Goal: Information Seeking & Learning: Learn about a topic

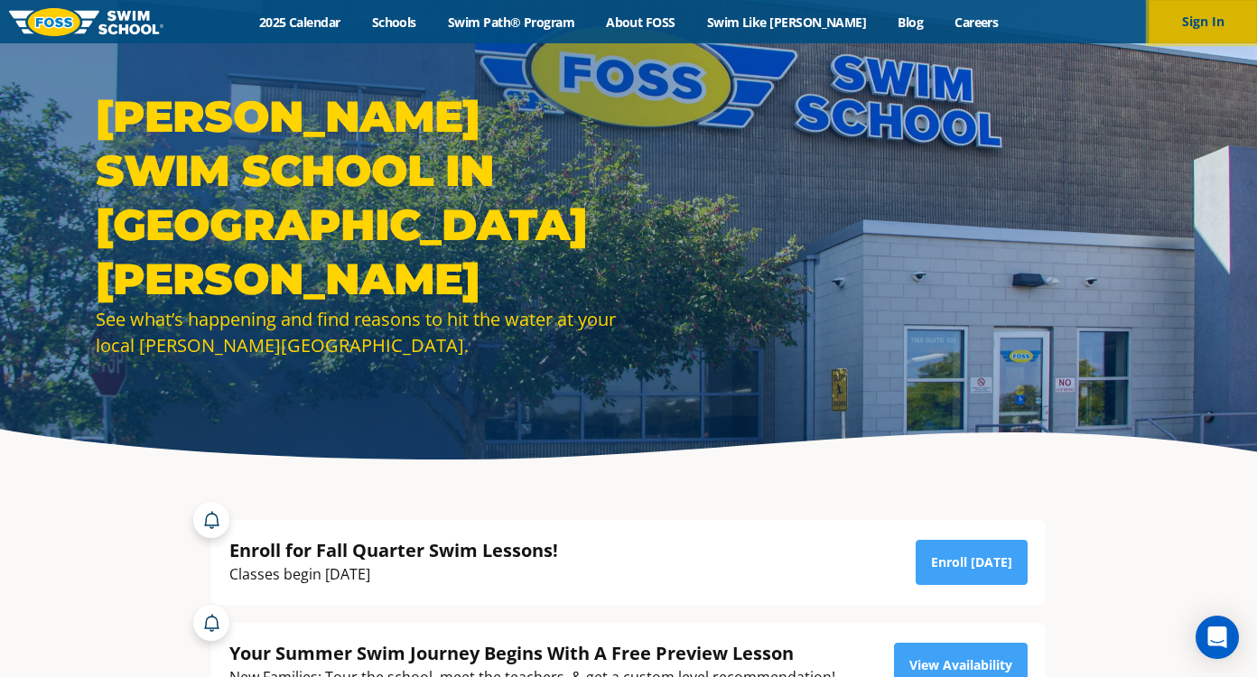
click at [1208, 21] on button "Sign In" at bounding box center [1202, 21] width 108 height 43
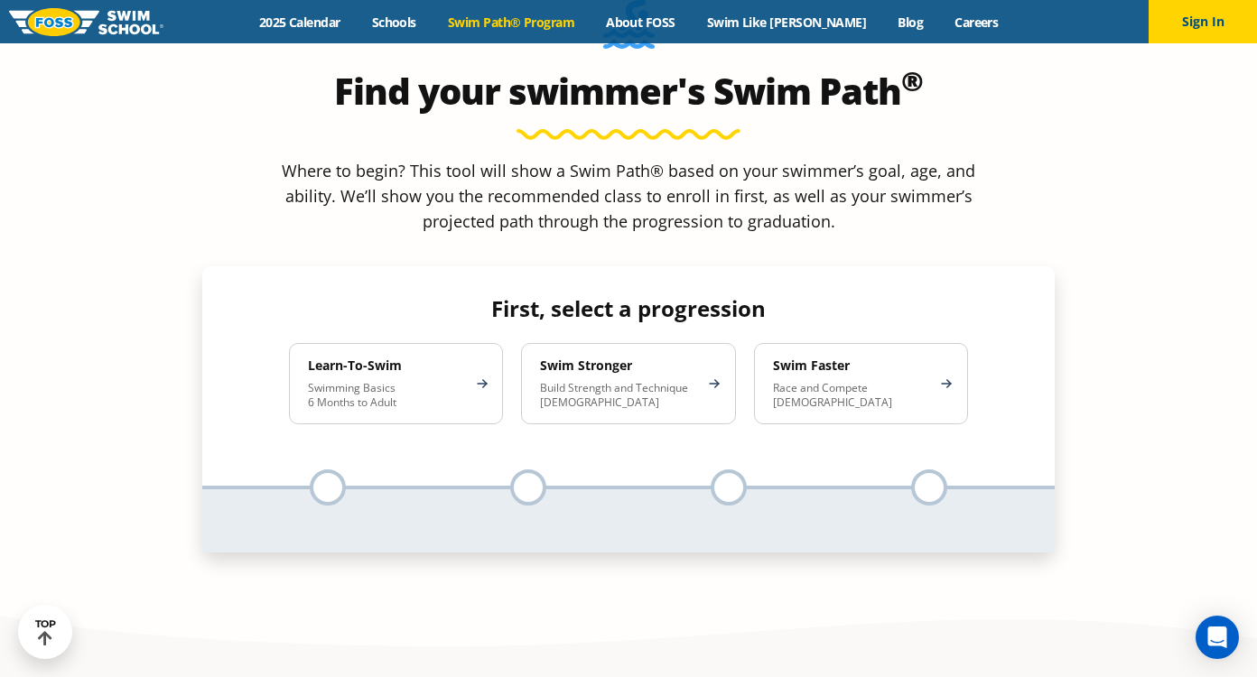
scroll to position [1694, 0]
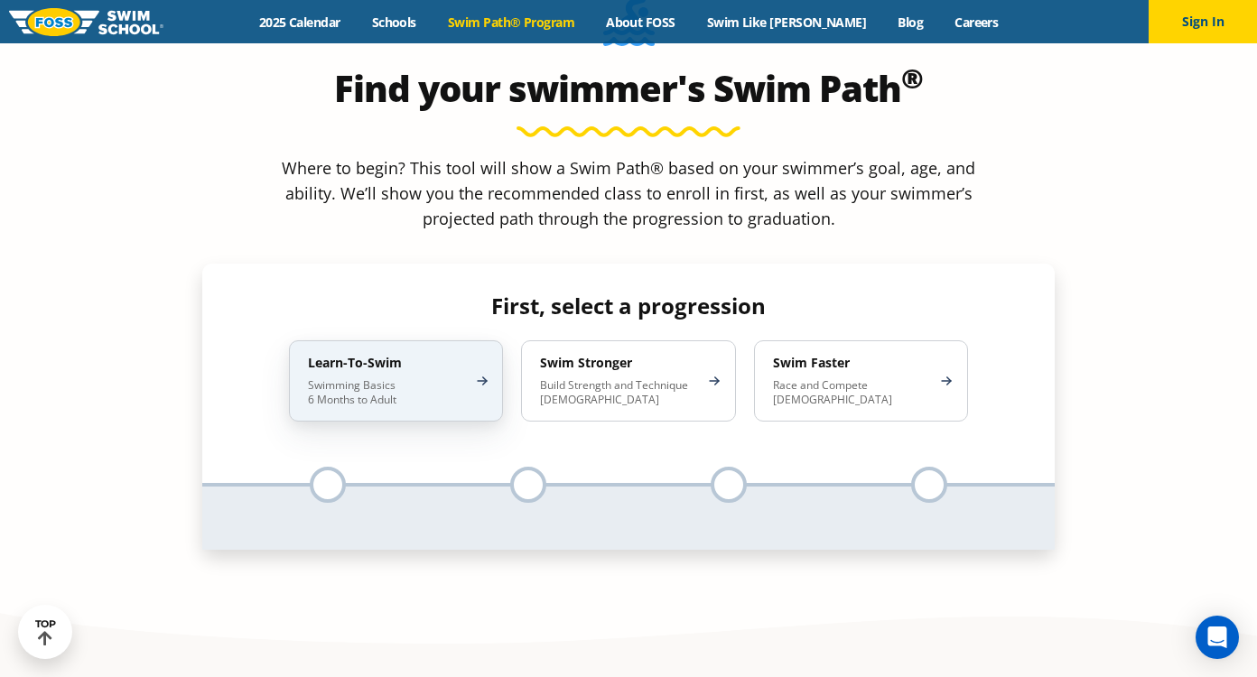
click at [450, 378] on p "Swimming Basics 6 Months to Adult" at bounding box center [387, 392] width 158 height 29
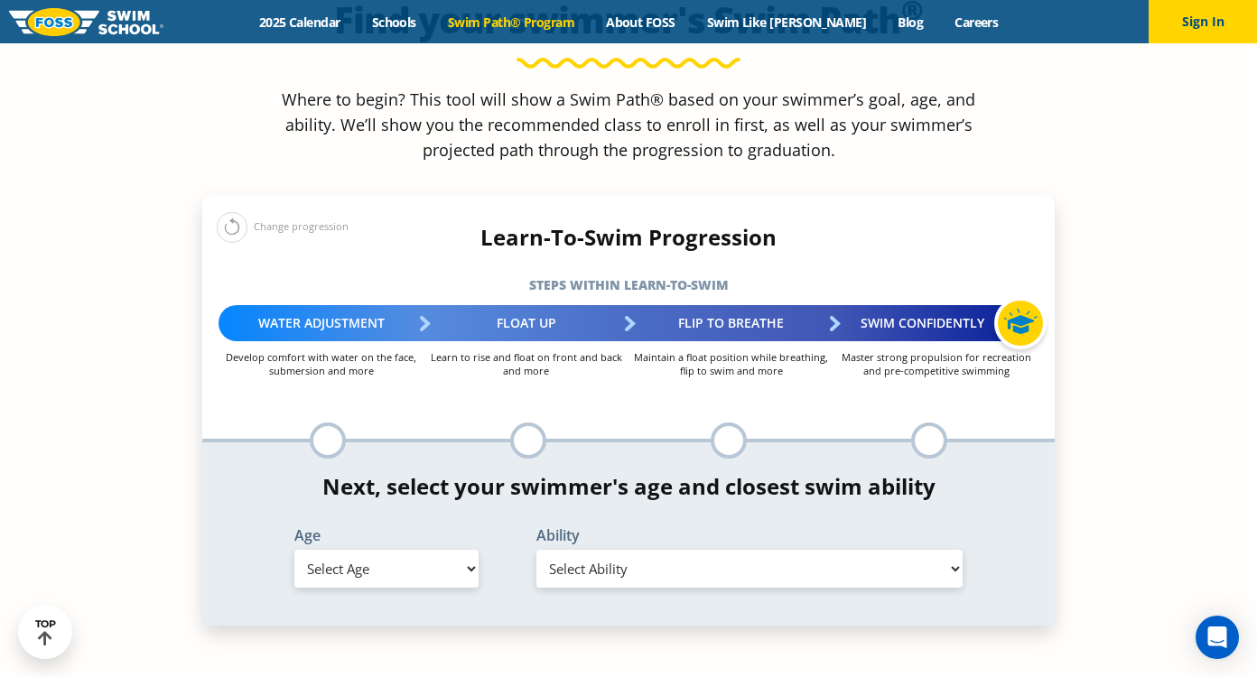
scroll to position [1790, 0]
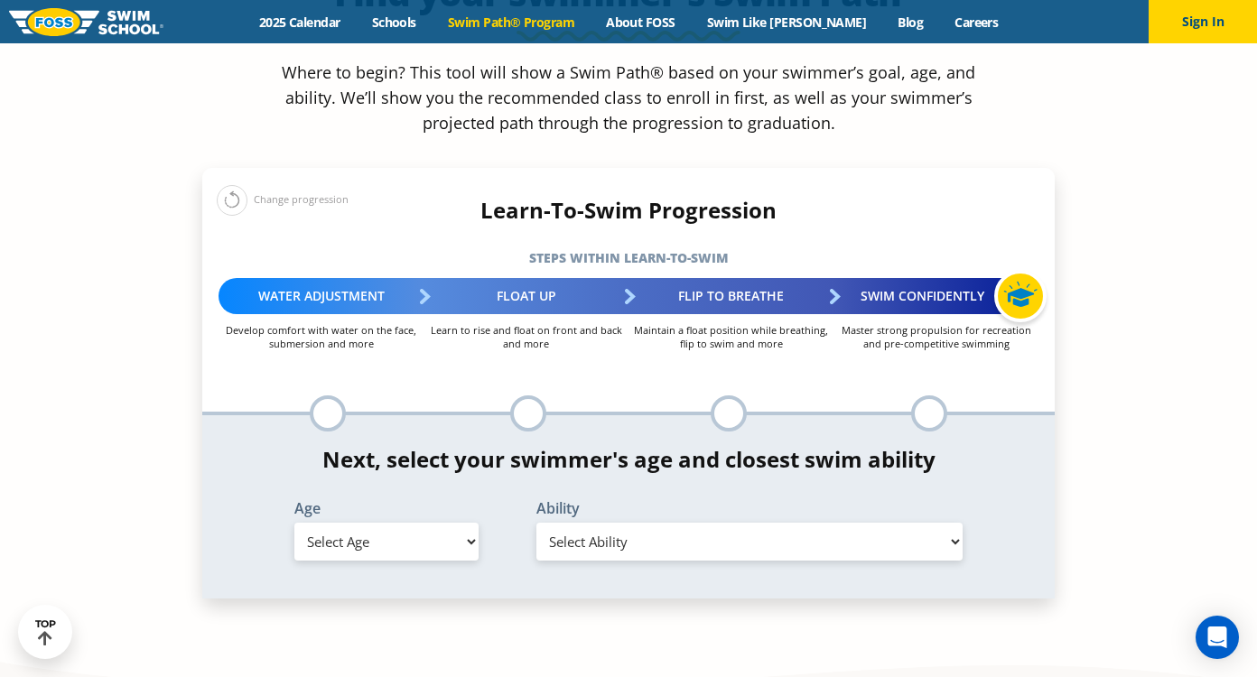
click at [294, 523] on select "Select Age [DEMOGRAPHIC_DATA] months - 1 year 1 year 2 years 3 years 4 years 5 …" at bounding box center [386, 542] width 184 height 38
select select "3-years"
click option "3 years" at bounding box center [0, 0] width 0 height 0
click option "When in the water, reliant on a life jacket or floatation device" at bounding box center [0, 0] width 0 height 0
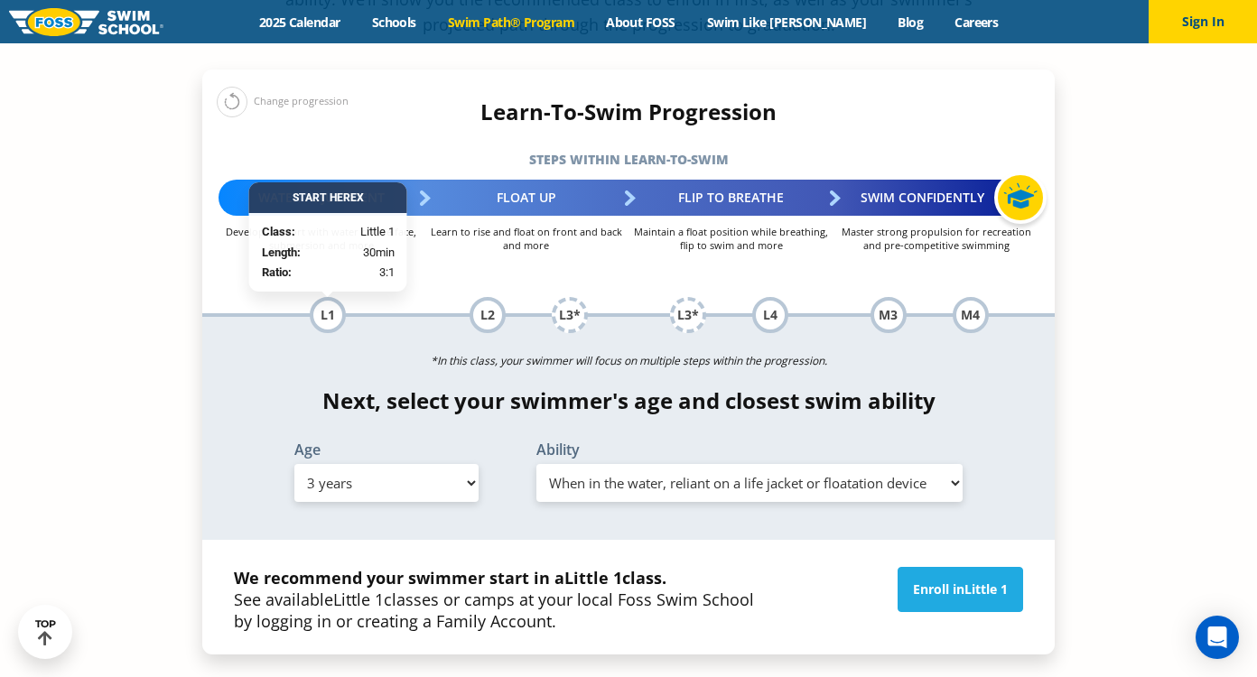
scroll to position [1894, 0]
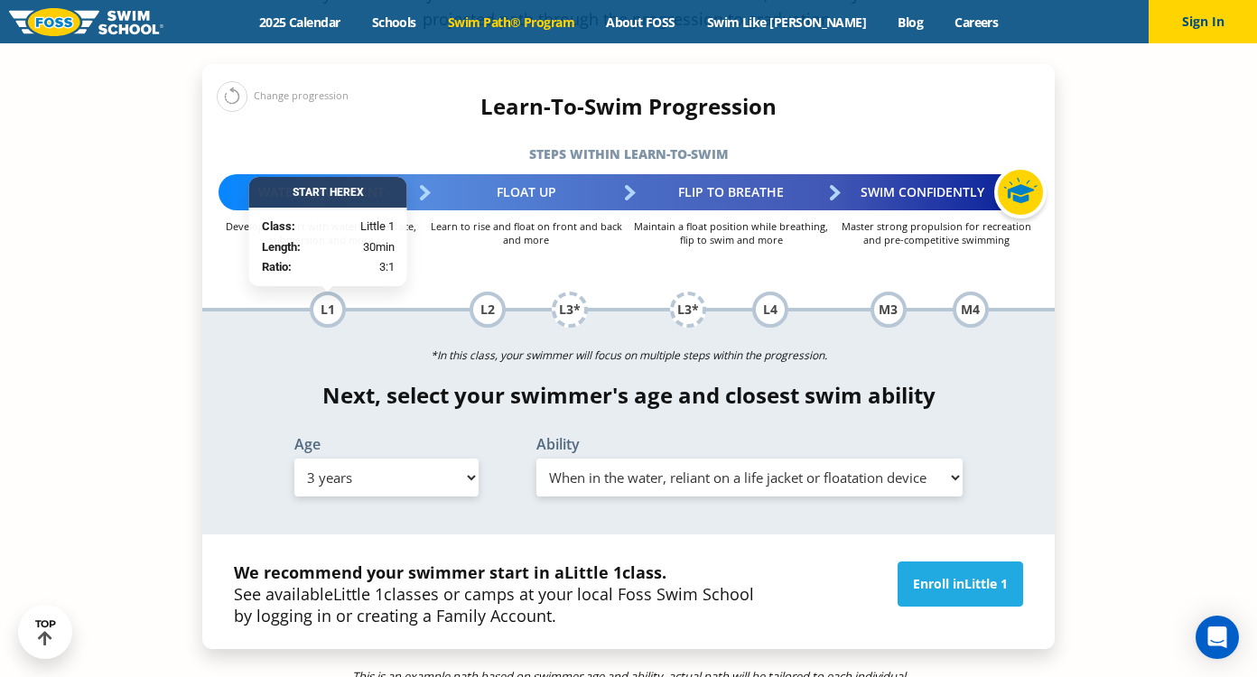
select select "3-years-uncomfortable-putting-face-in-the-water-andor-getting-water-on-ears-whi…"
click option "Uncomfortable putting face in the water and/or getting water on ears while floa…" at bounding box center [0, 0] width 0 height 0
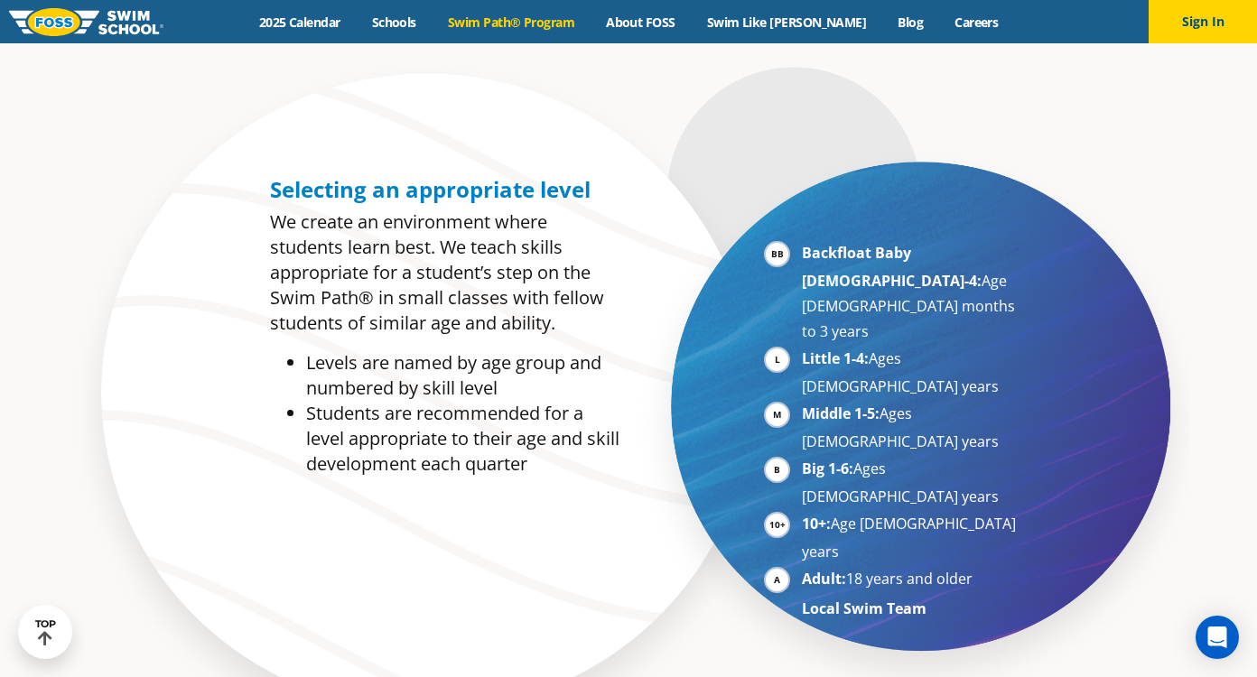
scroll to position [865, 0]
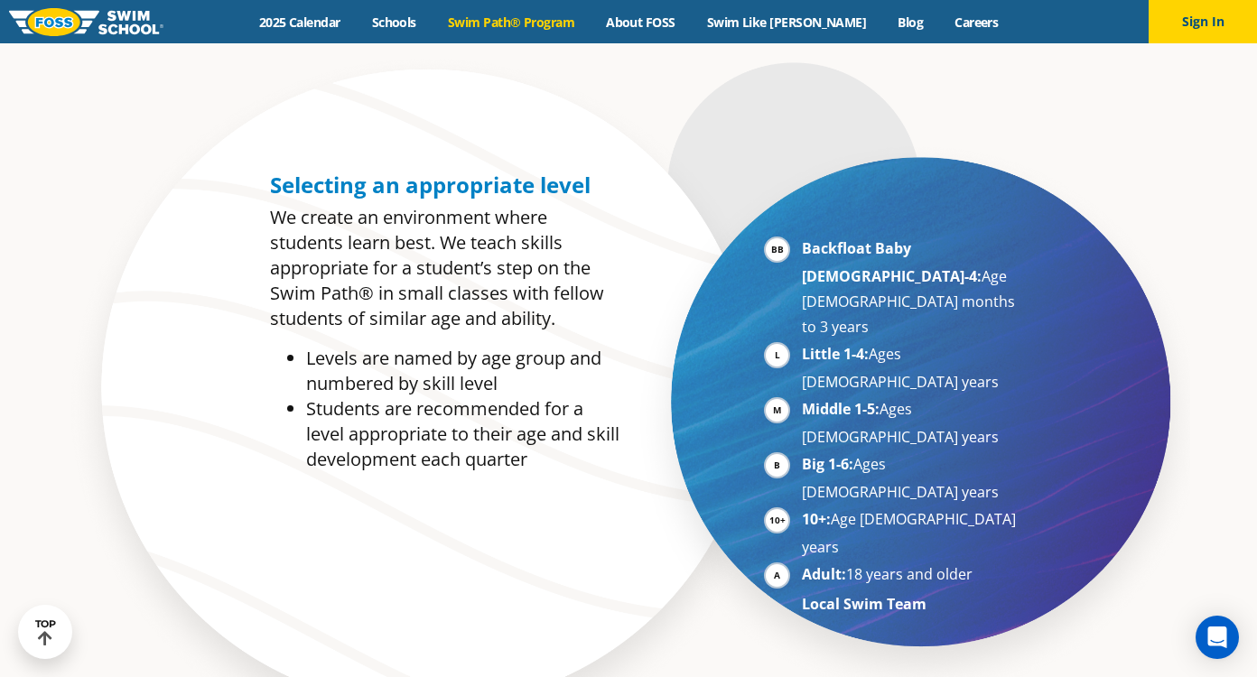
click at [957, 341] on li "Little 1-4: Ages 3-5 years" at bounding box center [912, 367] width 221 height 53
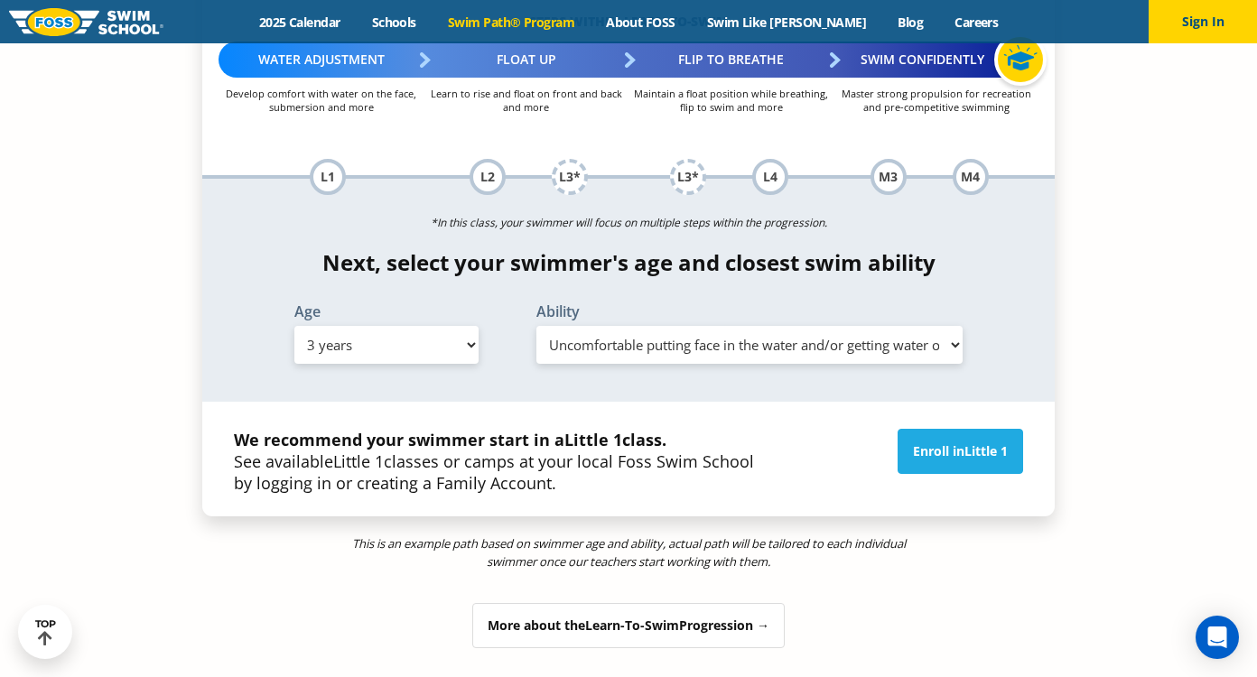
scroll to position [1971, 0]
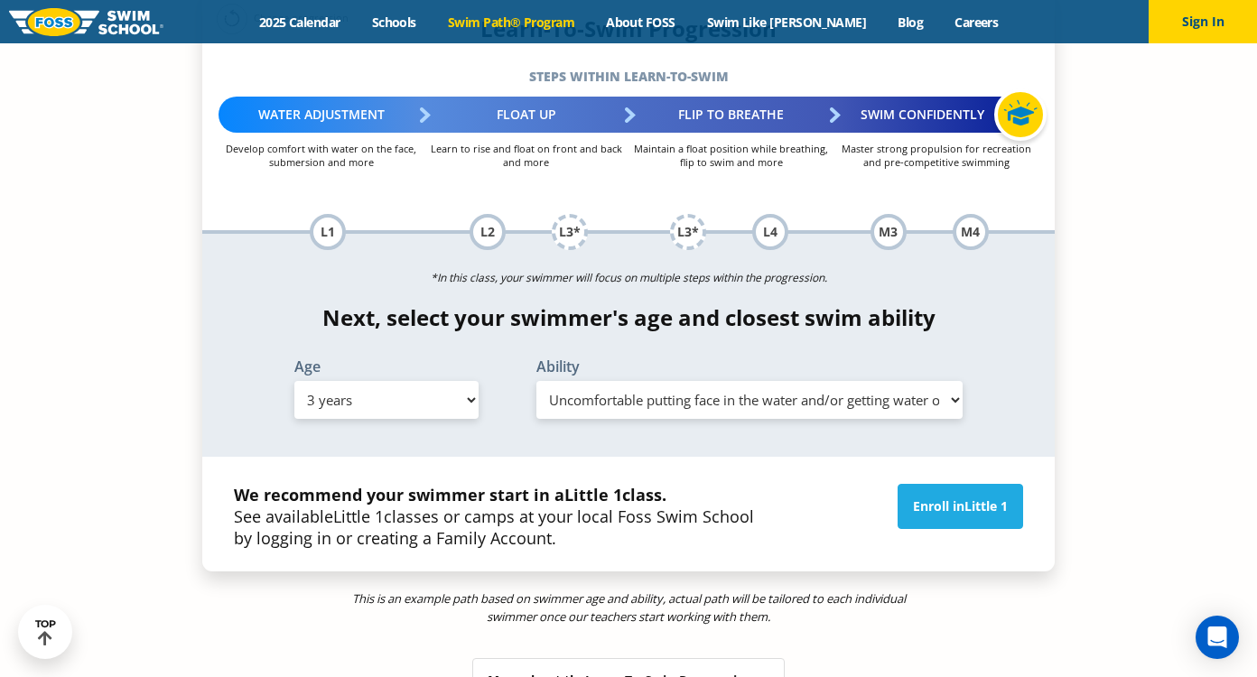
click at [650, 672] on span "Learn-To-Swim" at bounding box center [632, 680] width 94 height 17
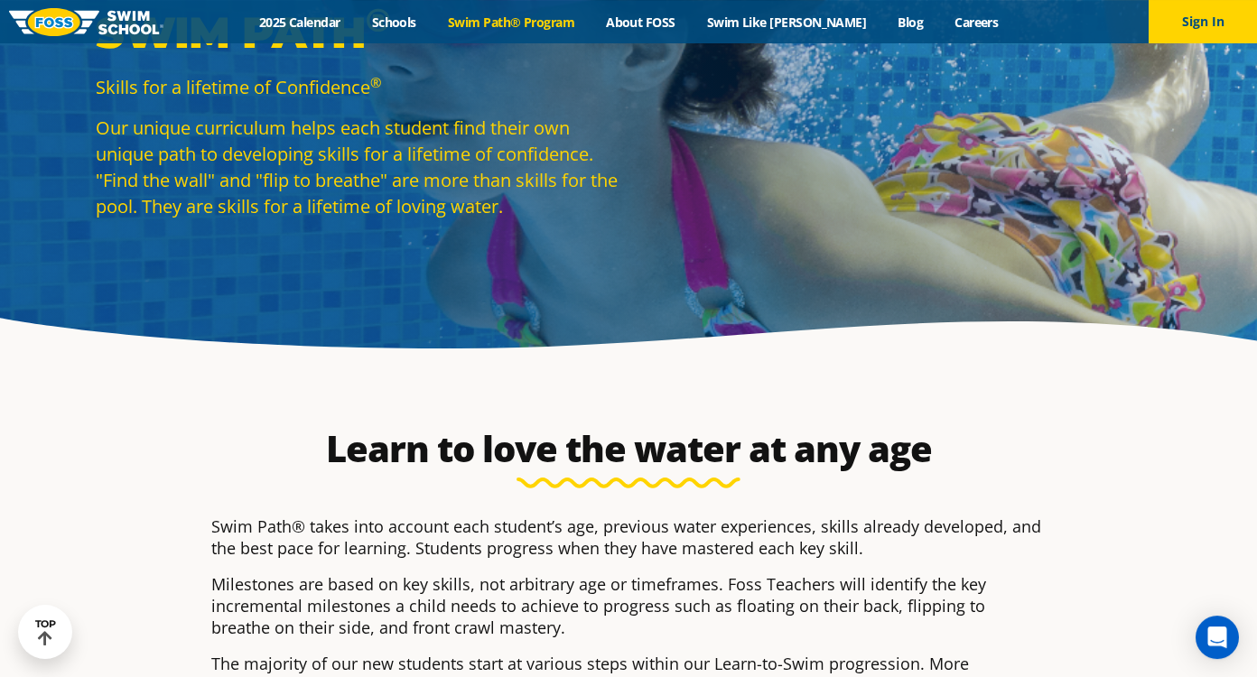
scroll to position [0, 0]
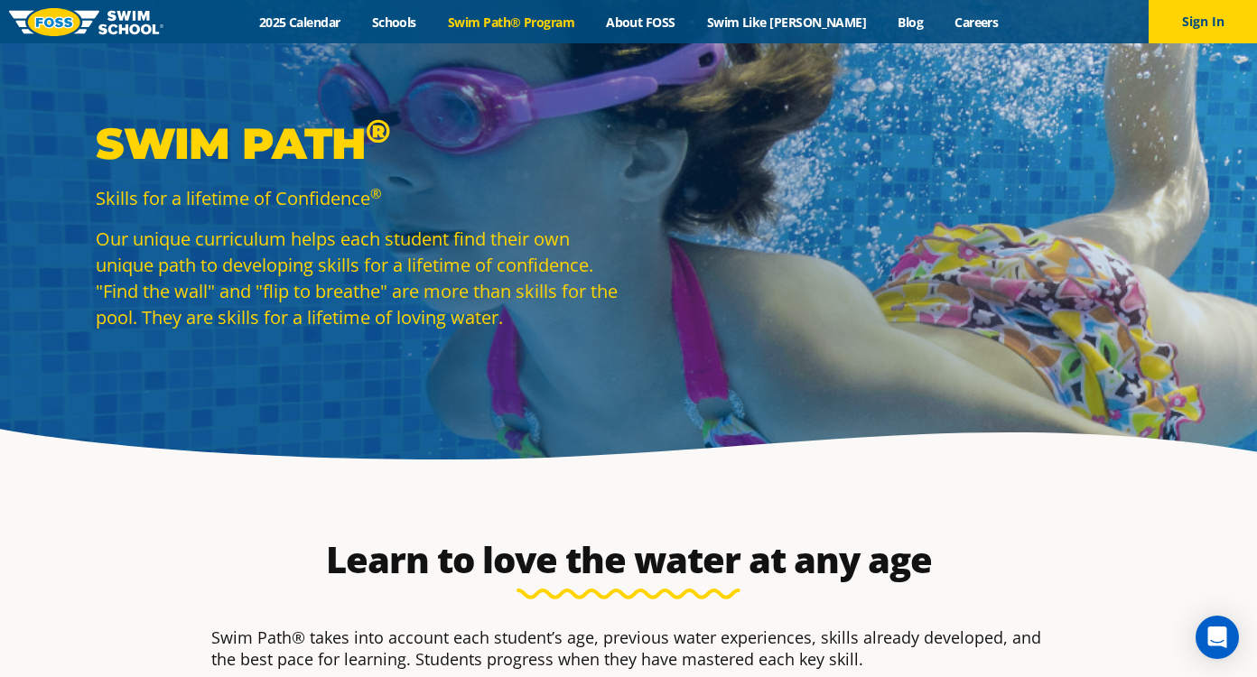
click at [581, 19] on link "Swim Path® Program" at bounding box center [510, 22] width 158 height 17
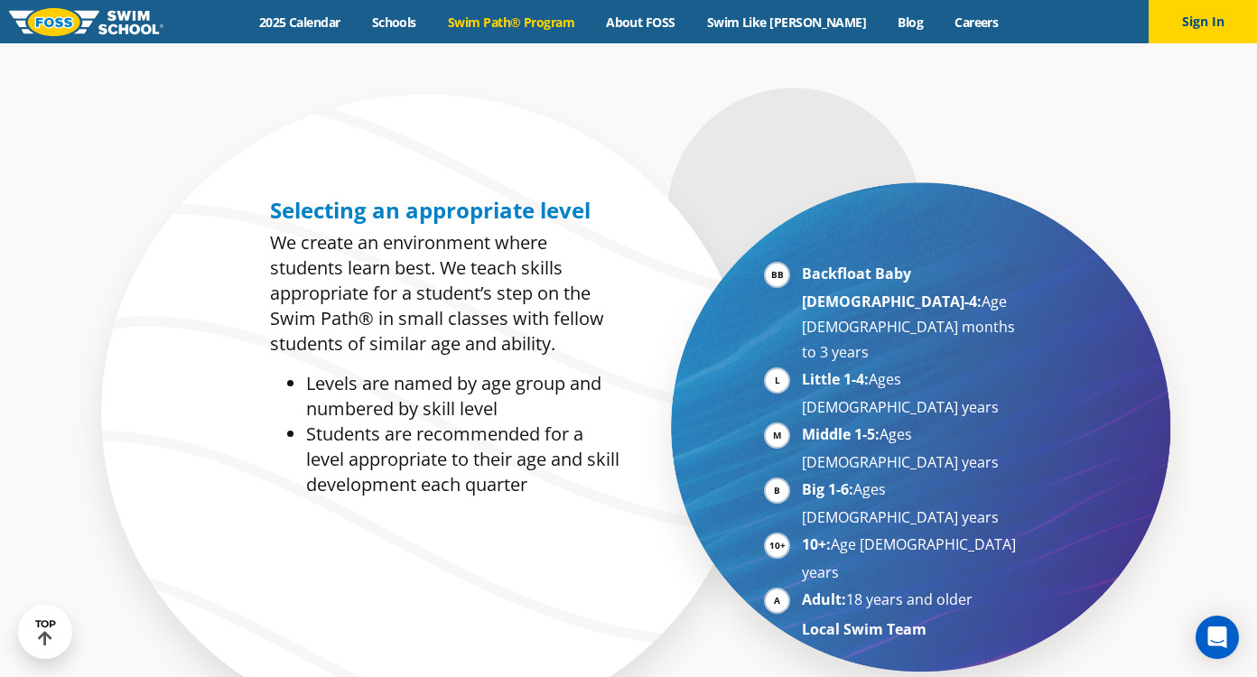
scroll to position [868, 0]
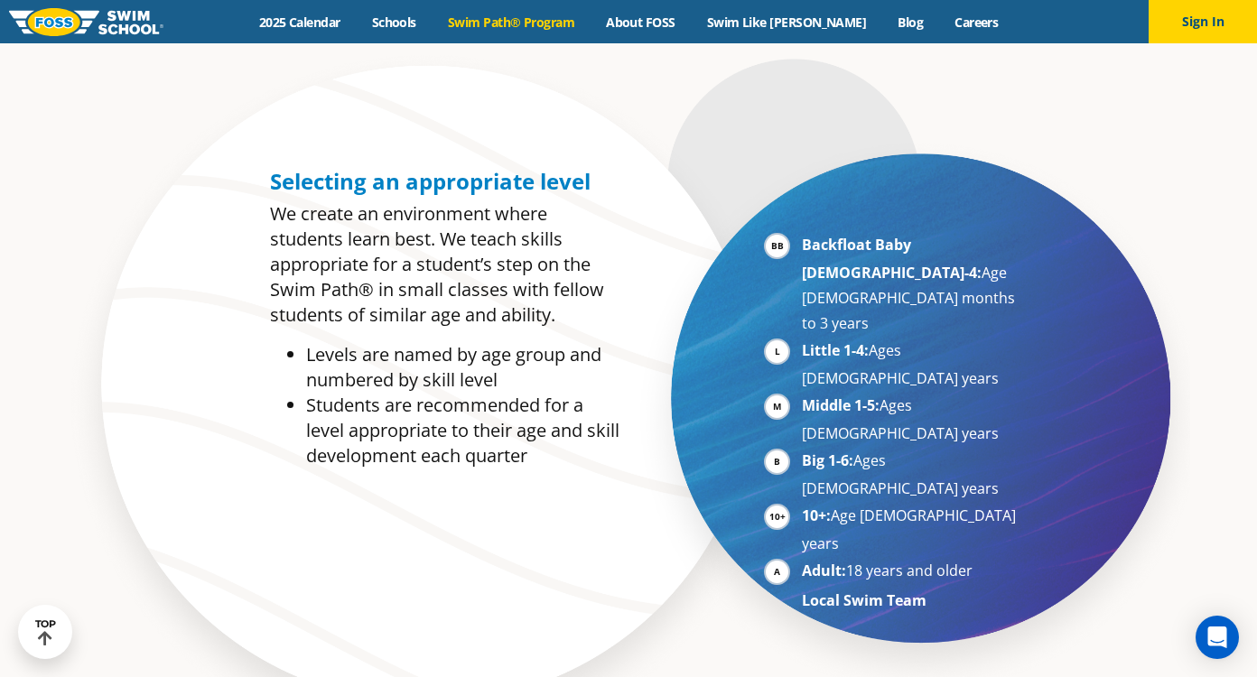
click at [847, 340] on strong "Little 1-4:" at bounding box center [835, 350] width 67 height 20
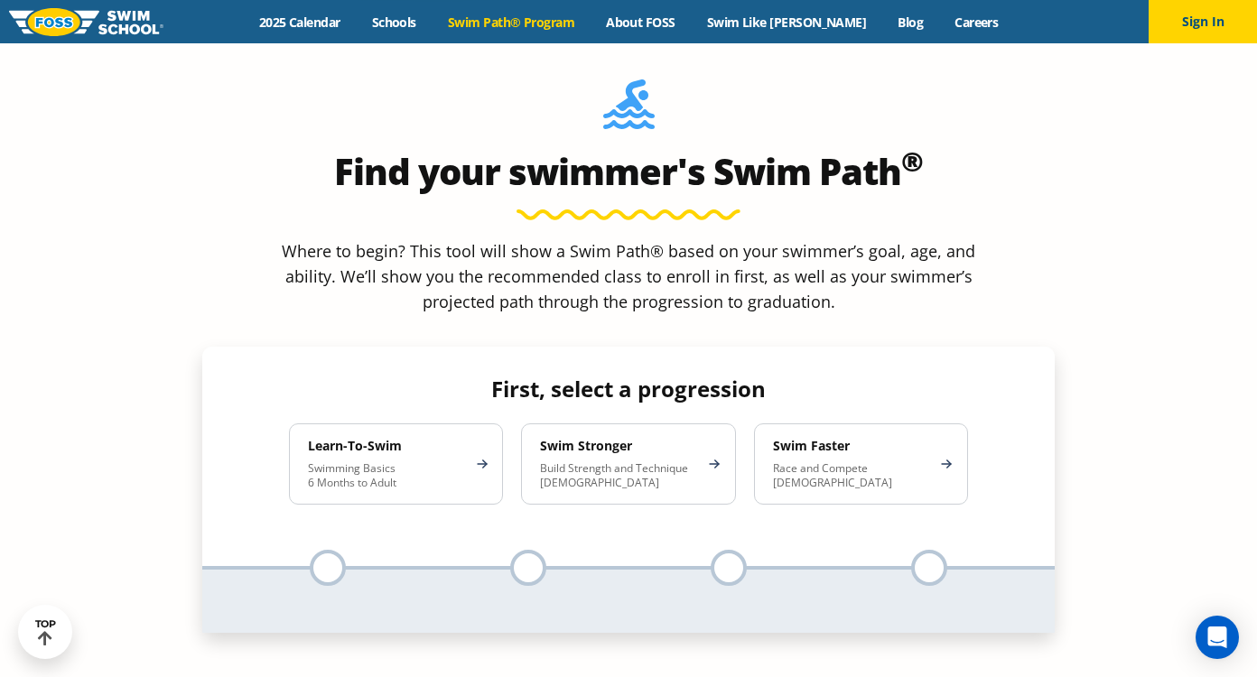
scroll to position [1615, 0]
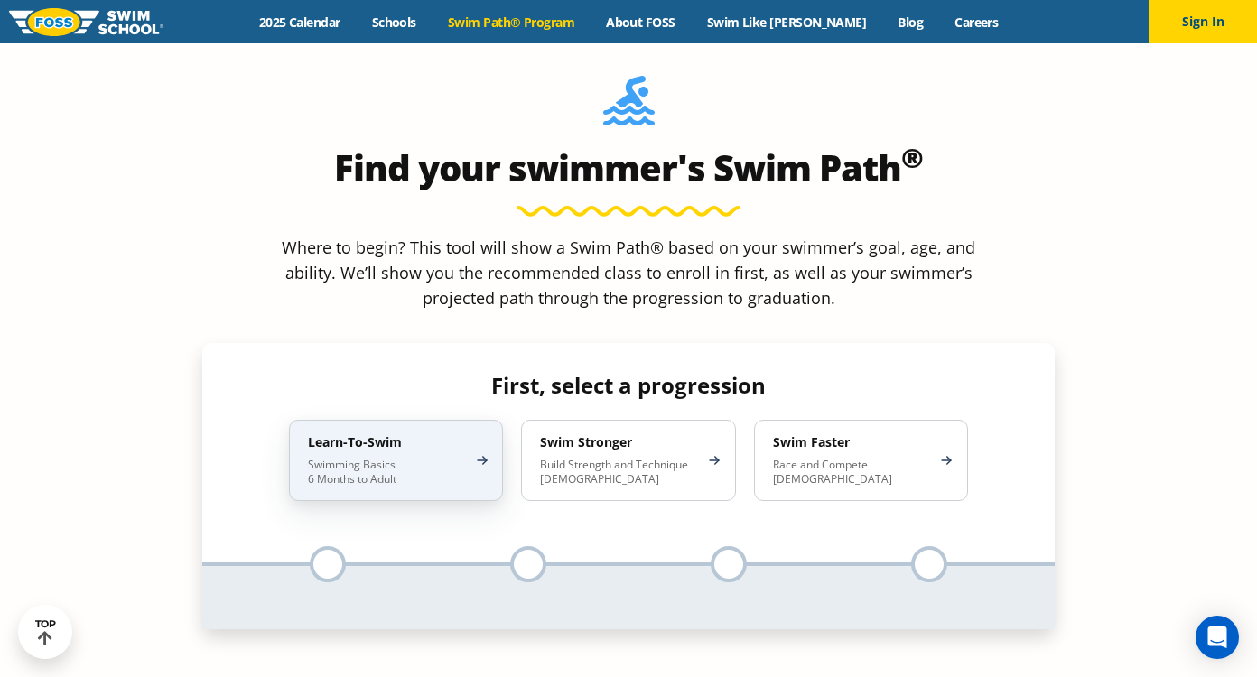
click at [388, 458] on p "Swimming Basics 6 Months to Adult" at bounding box center [387, 472] width 158 height 29
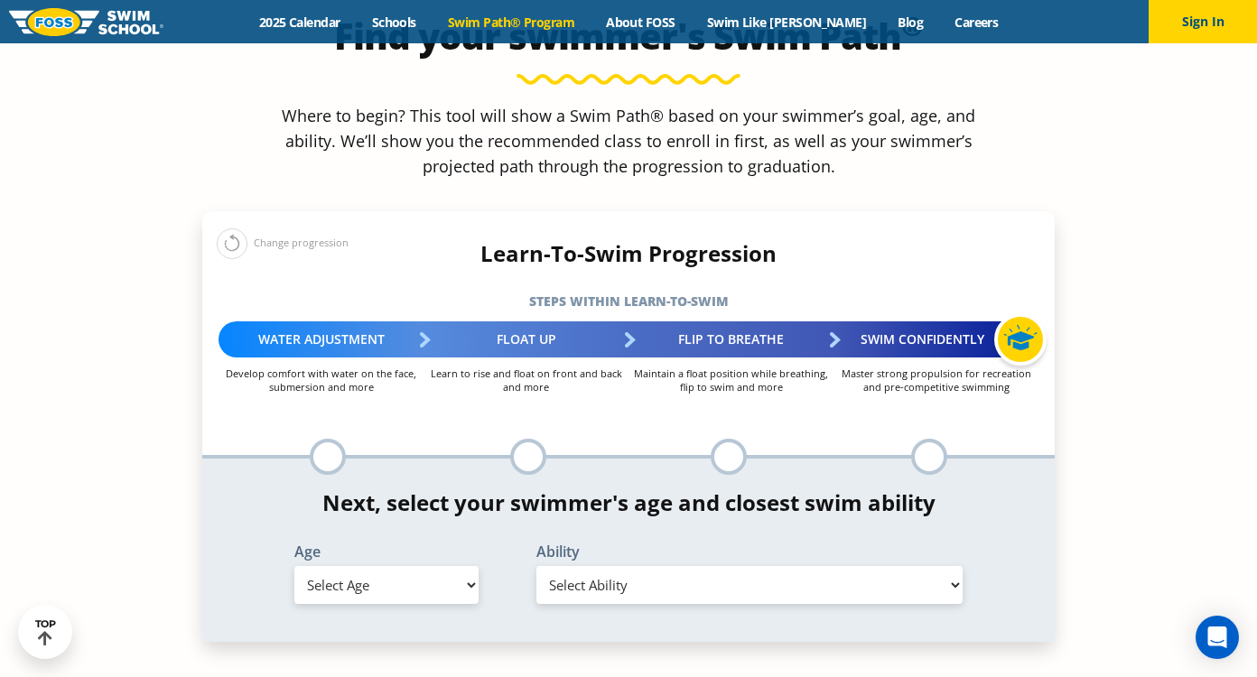
scroll to position [1821, 0]
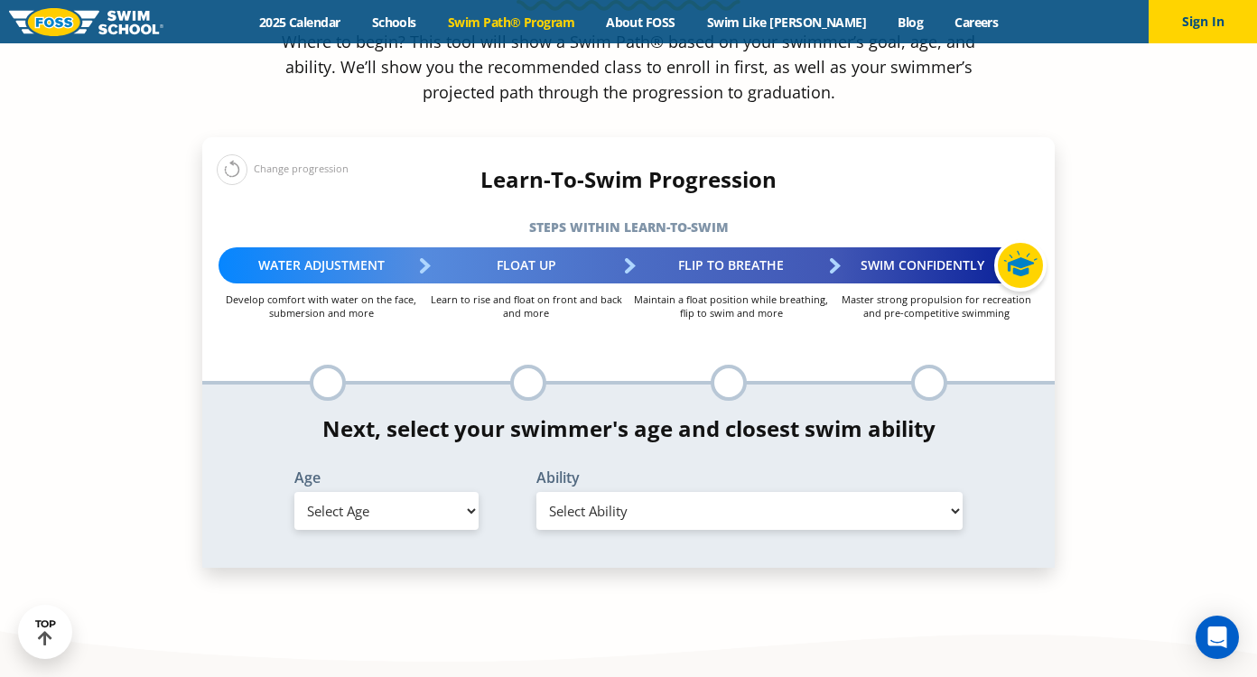
click at [294, 492] on select "Select Age [DEMOGRAPHIC_DATA] months - 1 year 1 year 2 years 3 years 4 years 5 …" at bounding box center [386, 511] width 184 height 38
select select "3-years"
click option "3 years" at bounding box center [0, 0] width 0 height 0
click option "First in-water experience" at bounding box center [0, 0] width 0 height 0
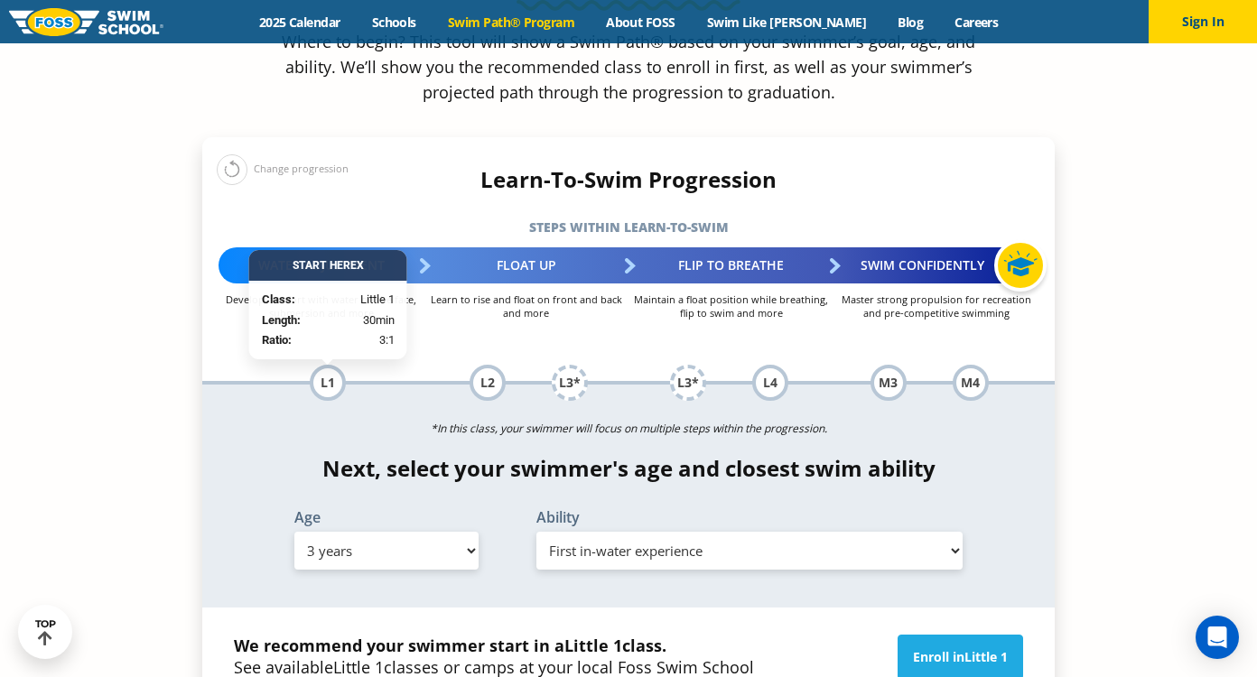
scroll to position [1870, 0]
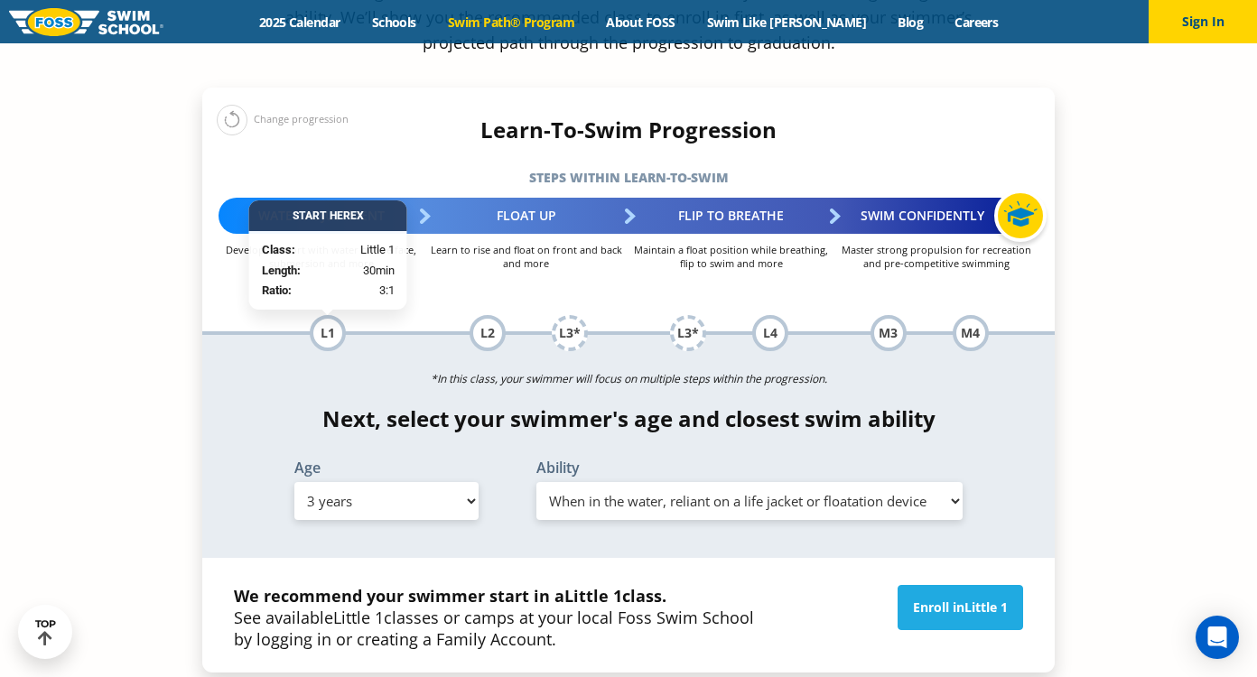
click option "When in the water, reliant on a life jacket or floatation device" at bounding box center [0, 0] width 0 height 0
click option "Swims 5 feet with face in the water, unassisted by a person or floatie" at bounding box center [0, 0] width 0 height 0
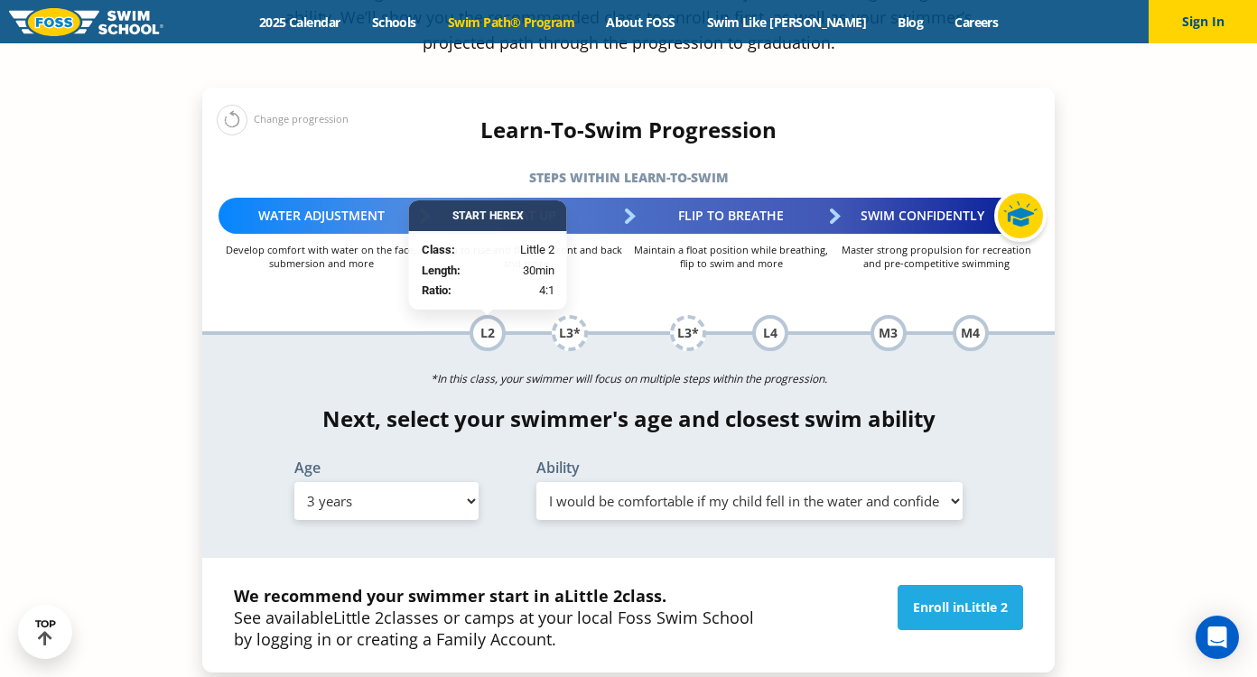
click option "I would be comfortable if my child fell in the water and confident they would b…" at bounding box center [0, 0] width 0 height 0
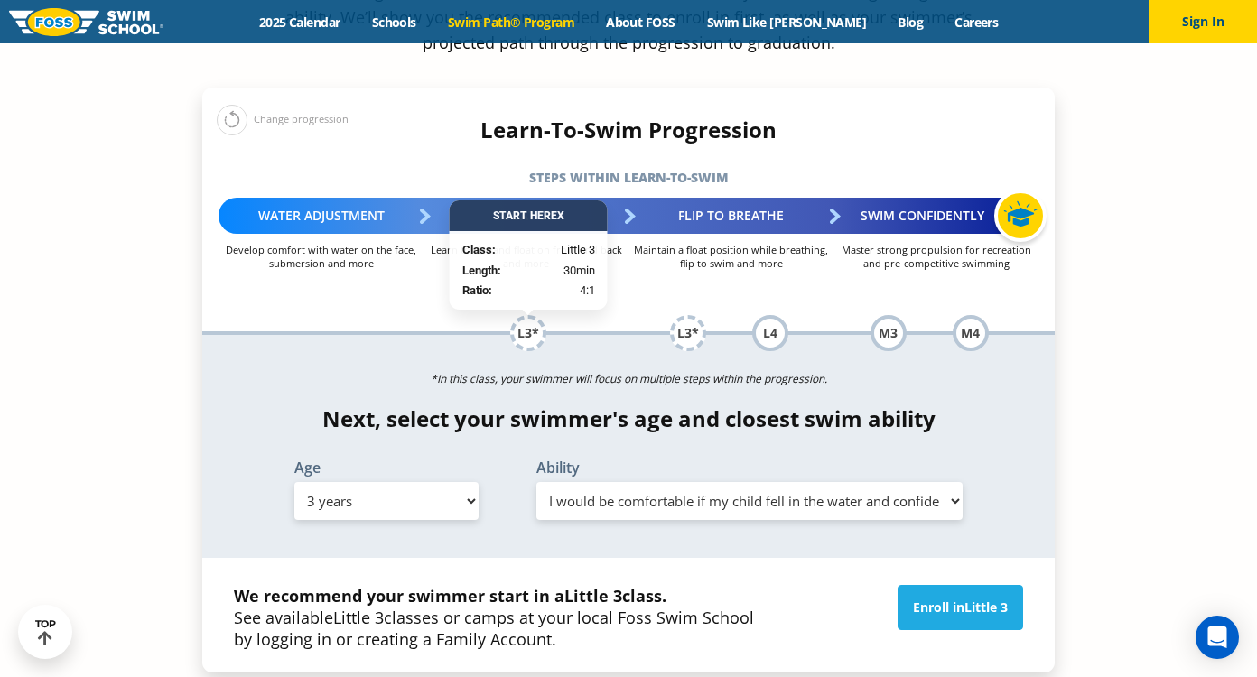
select select "3-years-when-in-the-water-reliant-on-a-life-jacket-or-floatation-device"
click option "When in the water, reliant on a life jacket or floatation device" at bounding box center [0, 0] width 0 height 0
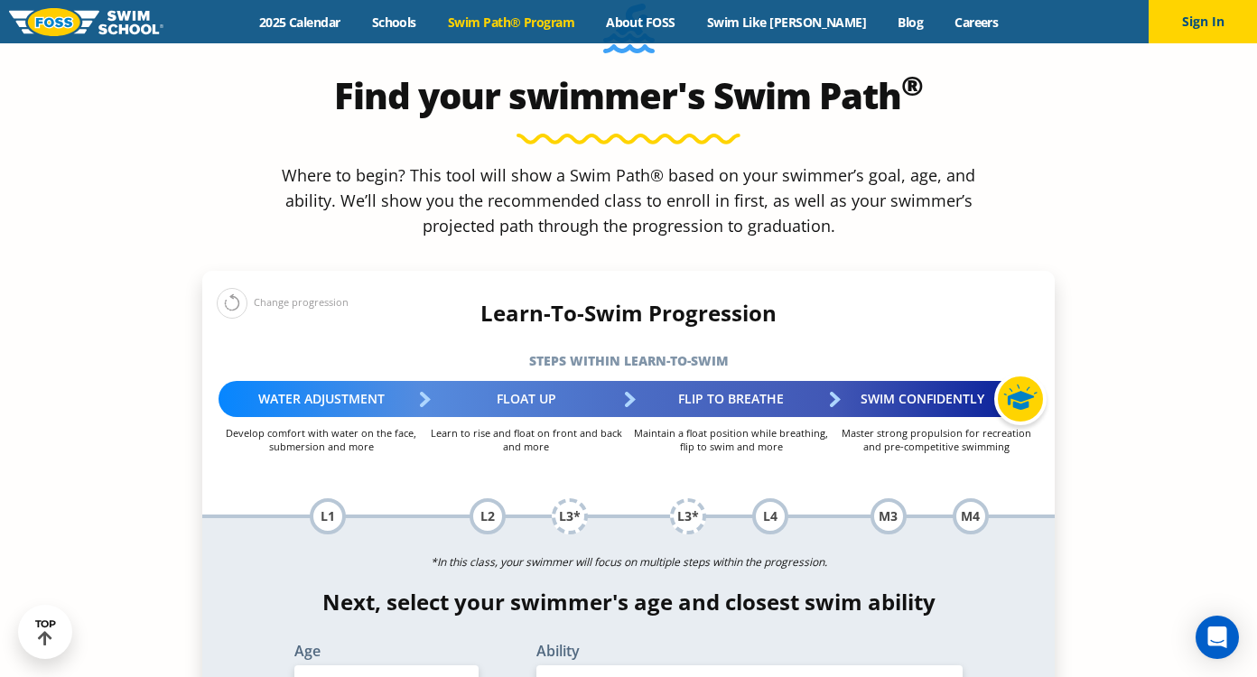
scroll to position [1686, 0]
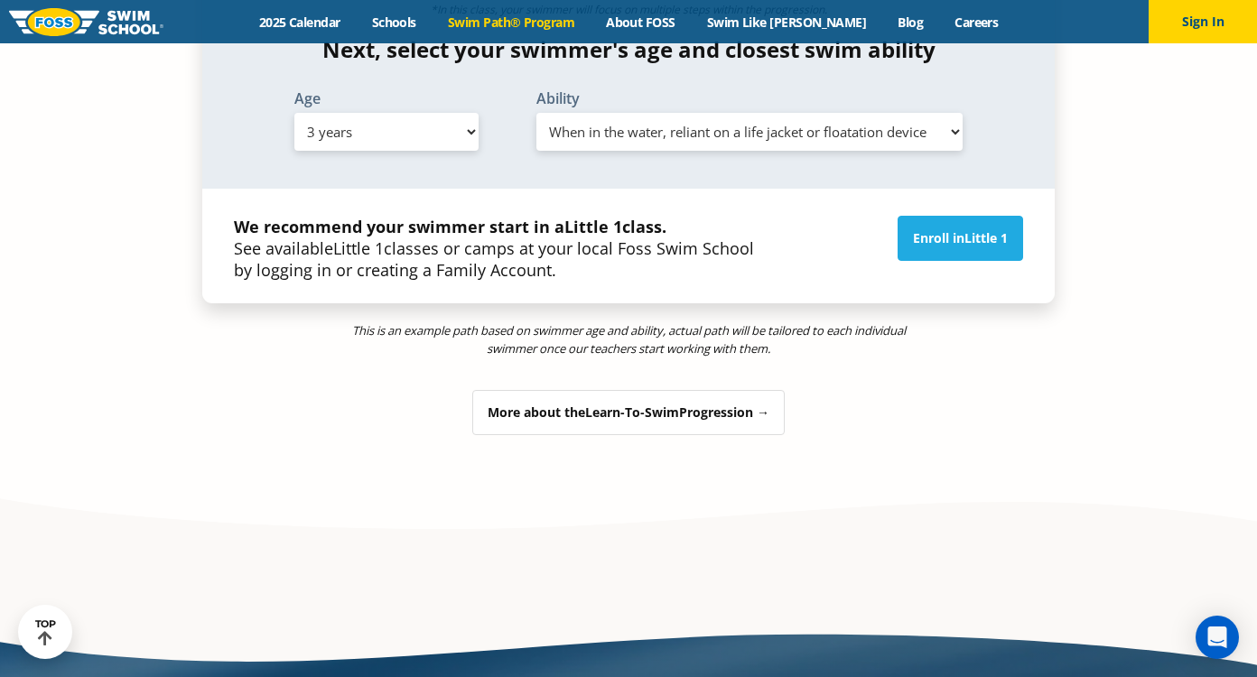
click at [719, 390] on div "More about the Learn-To-Swim Progression →" at bounding box center [628, 412] width 312 height 45
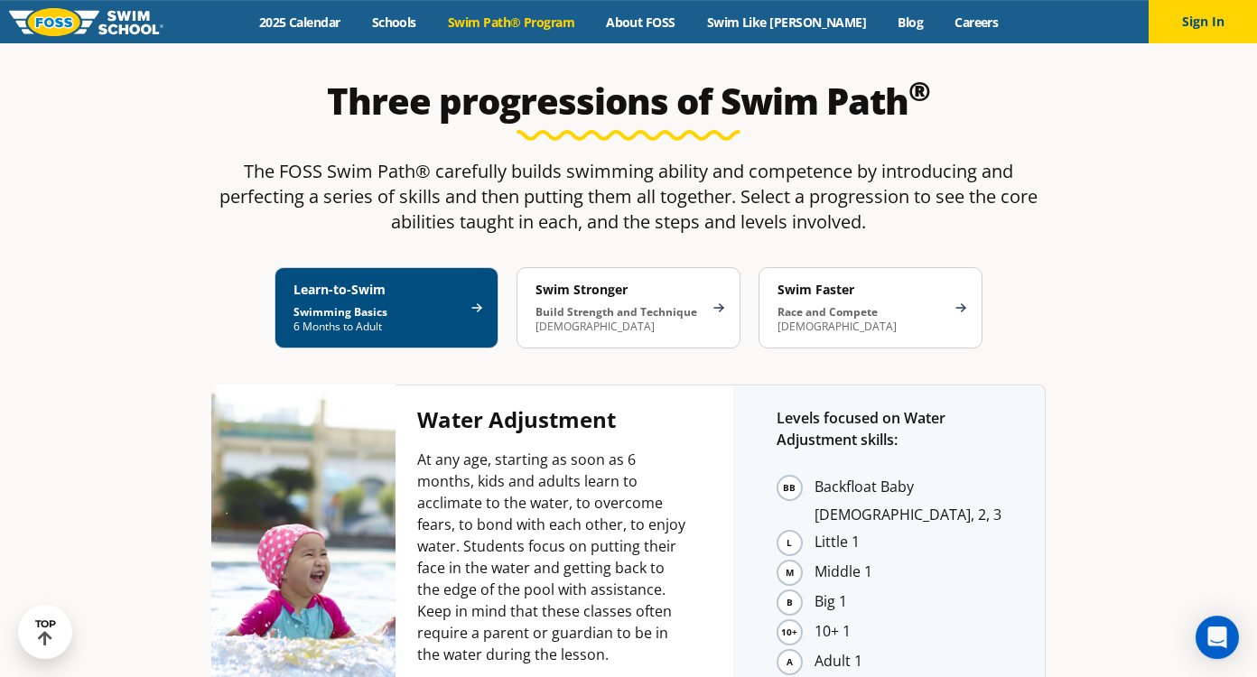
scroll to position [3178, 0]
